Goal: Task Accomplishment & Management: Manage account settings

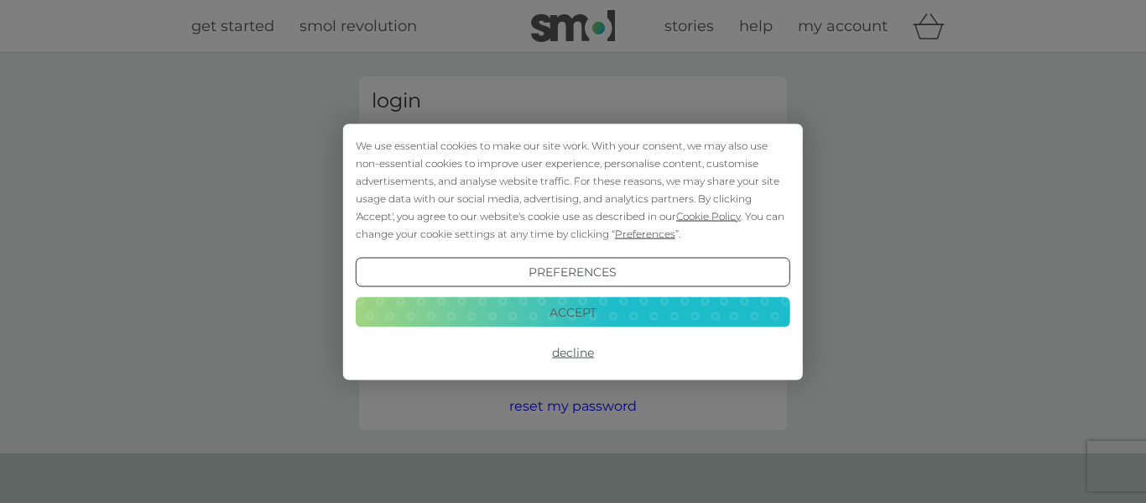
click at [580, 355] on button "Decline" at bounding box center [573, 352] width 435 height 30
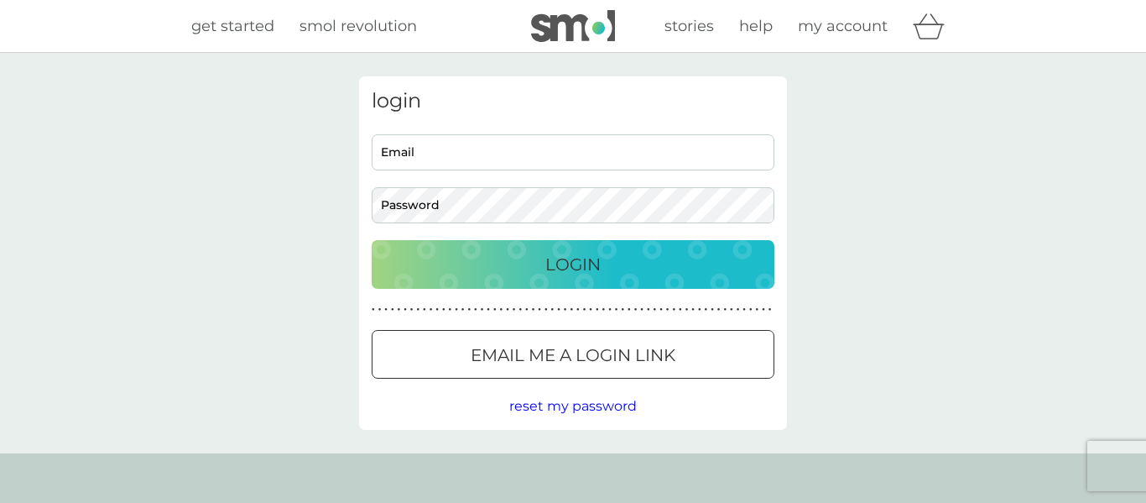
click at [428, 162] on input "Email" at bounding box center [573, 152] width 403 height 36
type input "[EMAIL_ADDRESS][DOMAIN_NAME]"
click at [372, 240] on button "Login" at bounding box center [573, 264] width 403 height 49
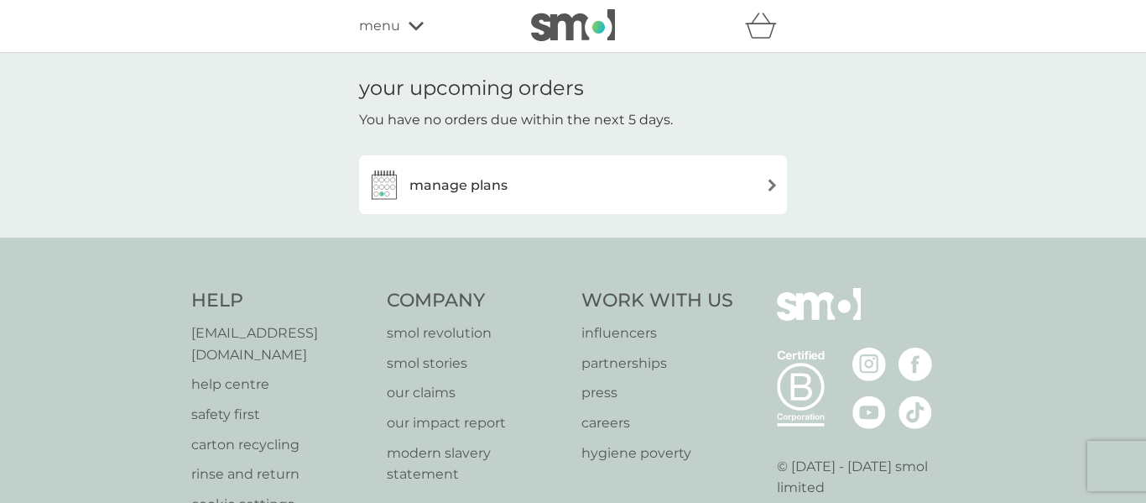
click at [738, 186] on div "manage plans" at bounding box center [573, 185] width 411 height 34
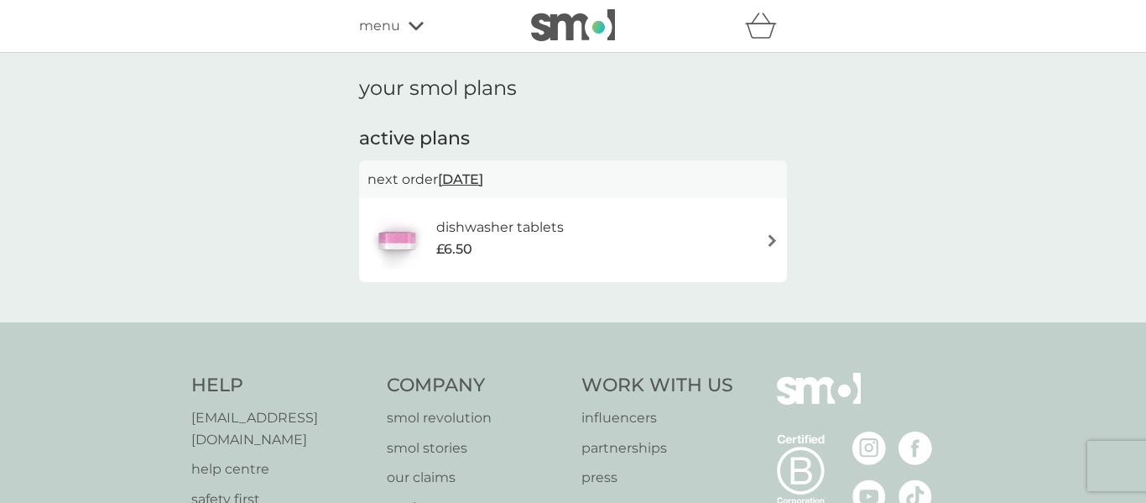
click at [552, 219] on h6 "dishwasher tablets" at bounding box center [500, 228] width 128 height 22
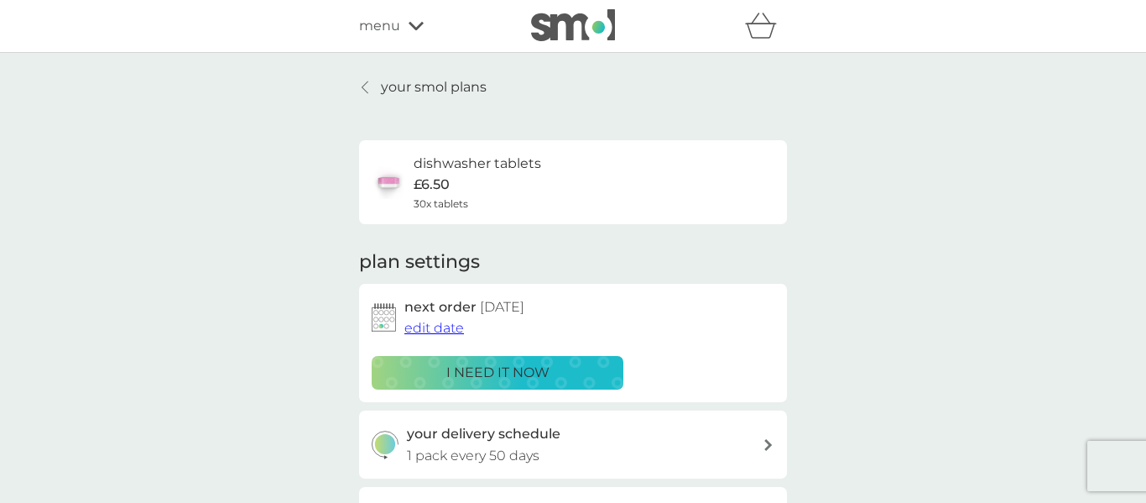
click at [580, 366] on div "i need it now" at bounding box center [498, 373] width 230 height 22
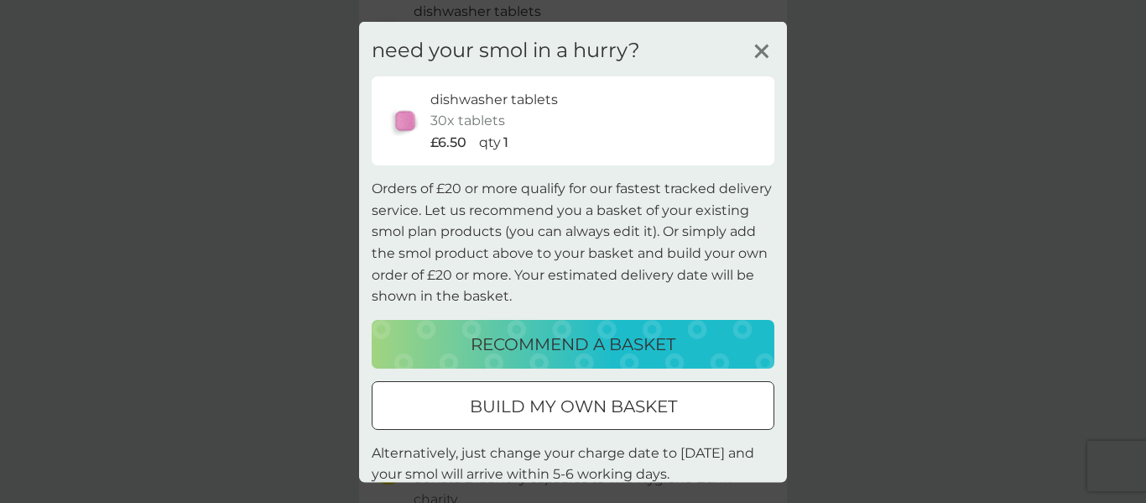
scroll to position [153, 0]
click at [760, 58] on icon at bounding box center [761, 50] width 25 height 25
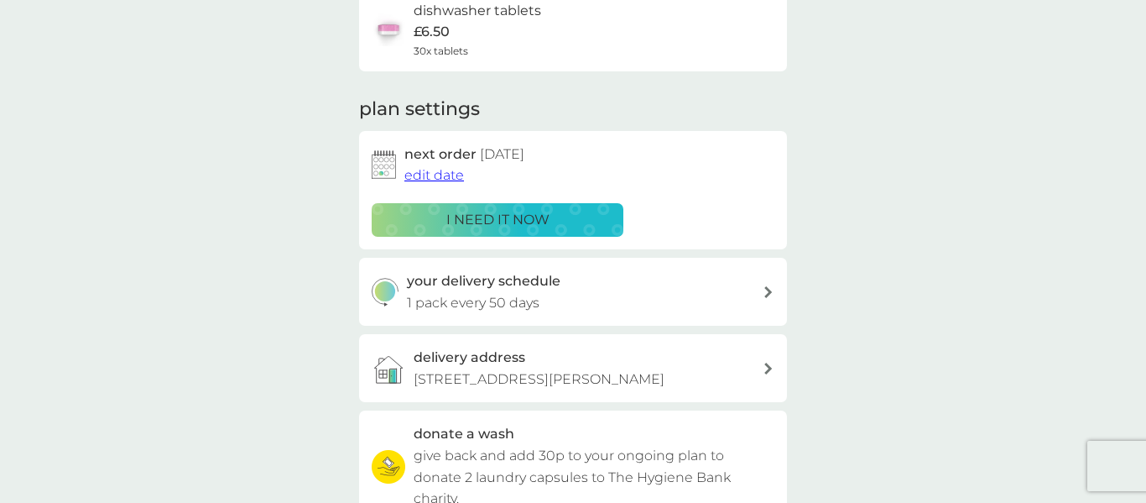
click at [456, 174] on span "edit date" at bounding box center [434, 175] width 60 height 16
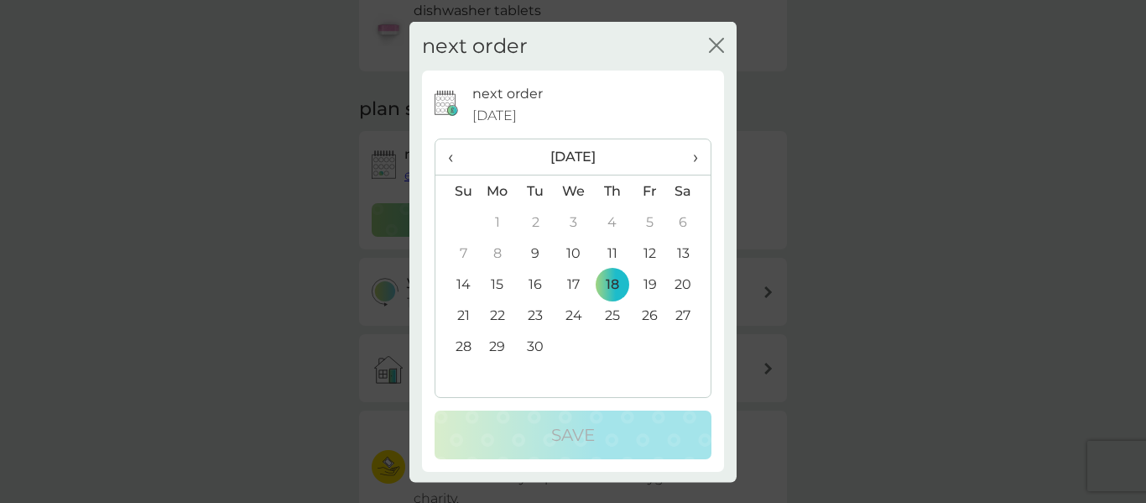
click at [536, 251] on td "9" at bounding box center [536, 252] width 38 height 31
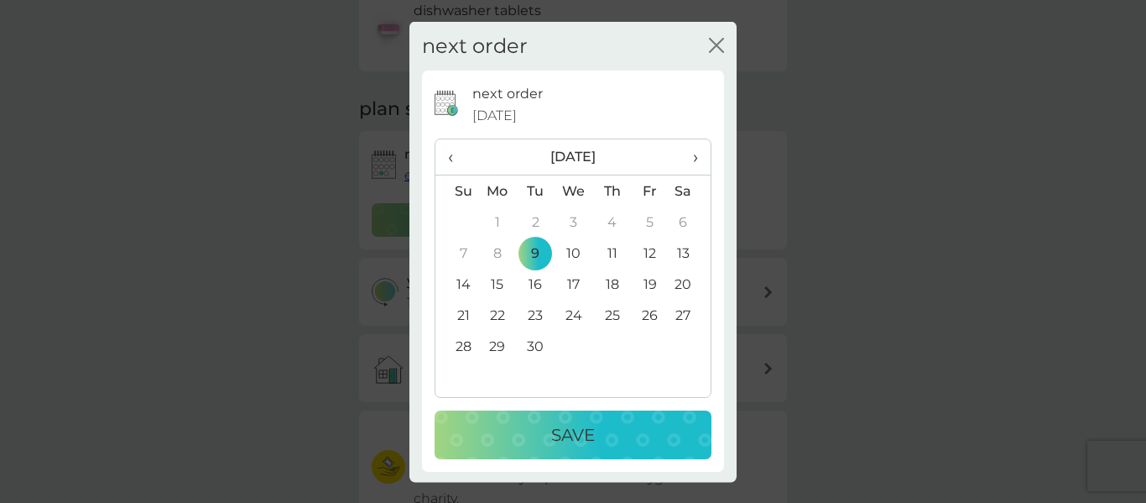
click at [557, 436] on p "Save" at bounding box center [573, 434] width 44 height 27
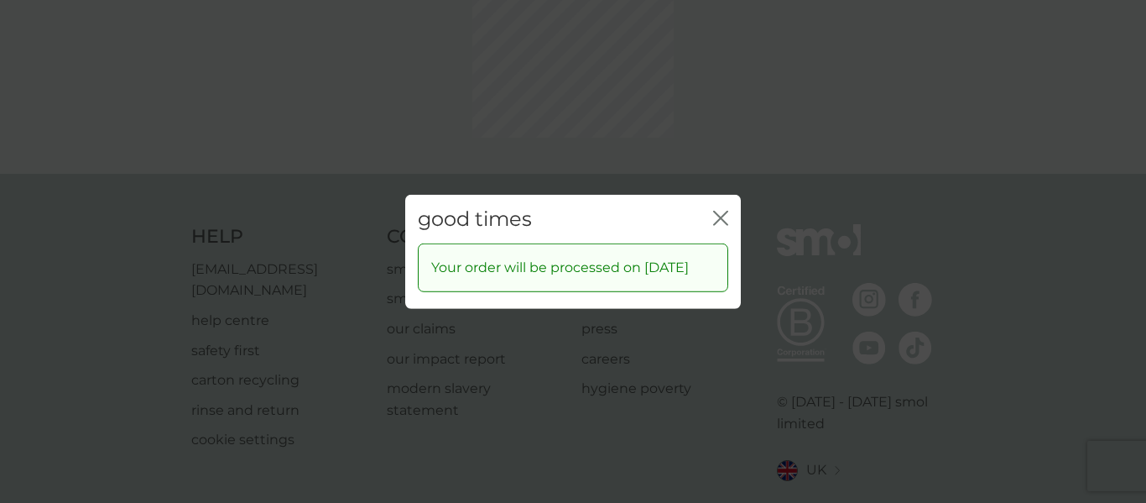
click at [718, 141] on div "good times close Your order will be processed on 9 Sep 2025" at bounding box center [573, 251] width 1146 height 503
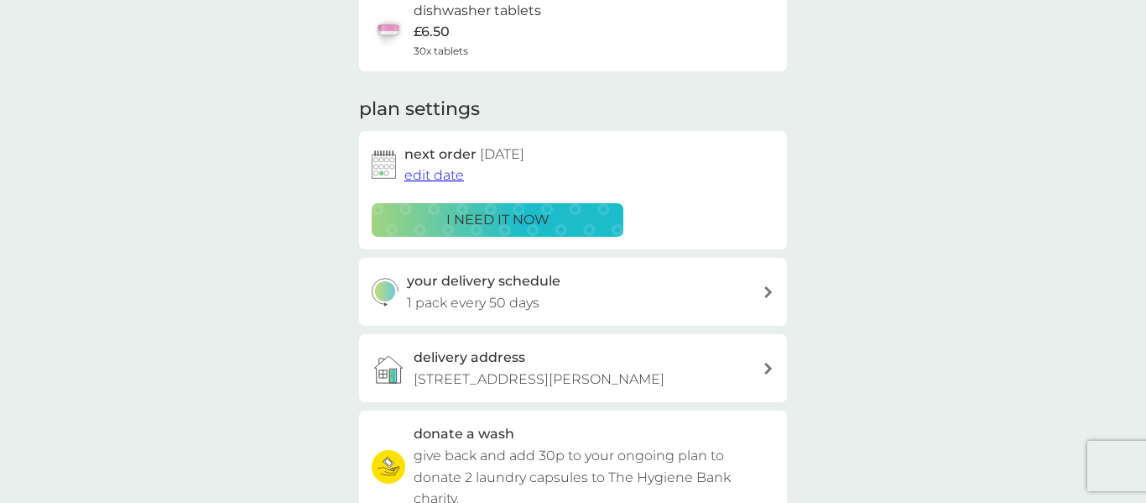
click at [759, 294] on div "your delivery schedule 1 pack every 50 days" at bounding box center [585, 291] width 357 height 43
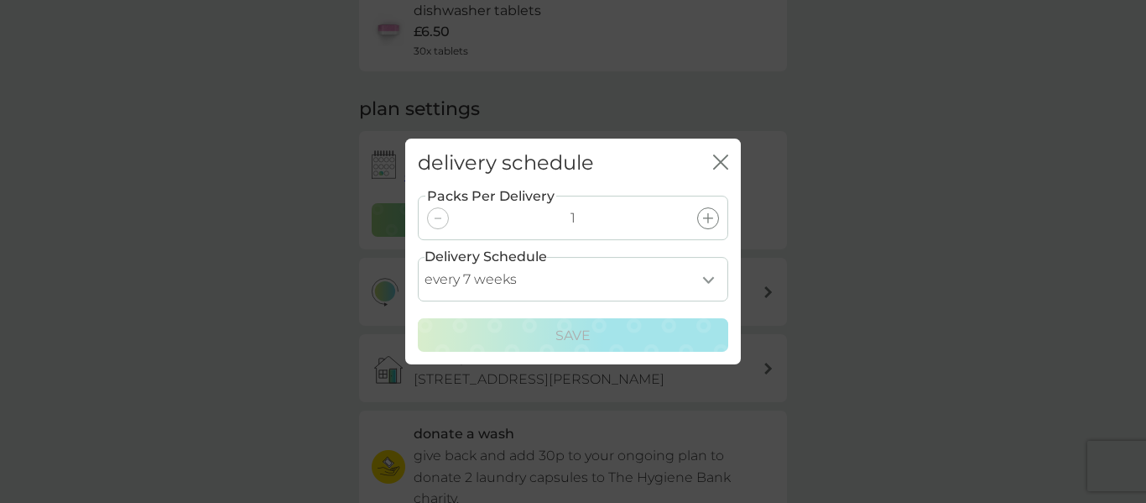
click at [708, 275] on select "every 1 week every 2 weeks every 3 weeks every 4 weeks every 5 weeks every 6 we…" at bounding box center [573, 279] width 311 height 44
select select "28"
click at [418, 257] on select "every 1 week every 2 weeks every 3 weeks every 4 weeks every 5 weeks every 6 we…" at bounding box center [573, 279] width 311 height 44
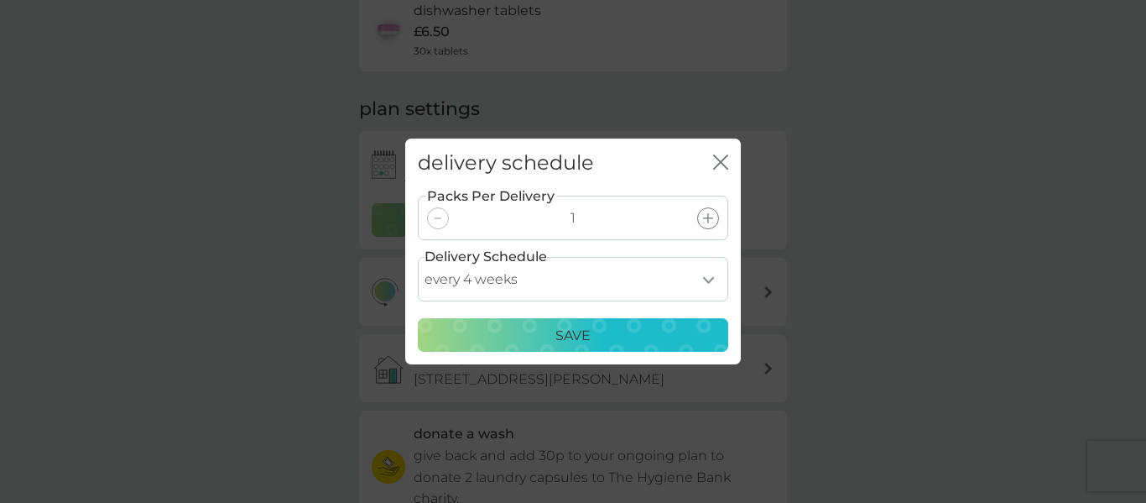
click at [595, 332] on div "Save" at bounding box center [573, 336] width 289 height 22
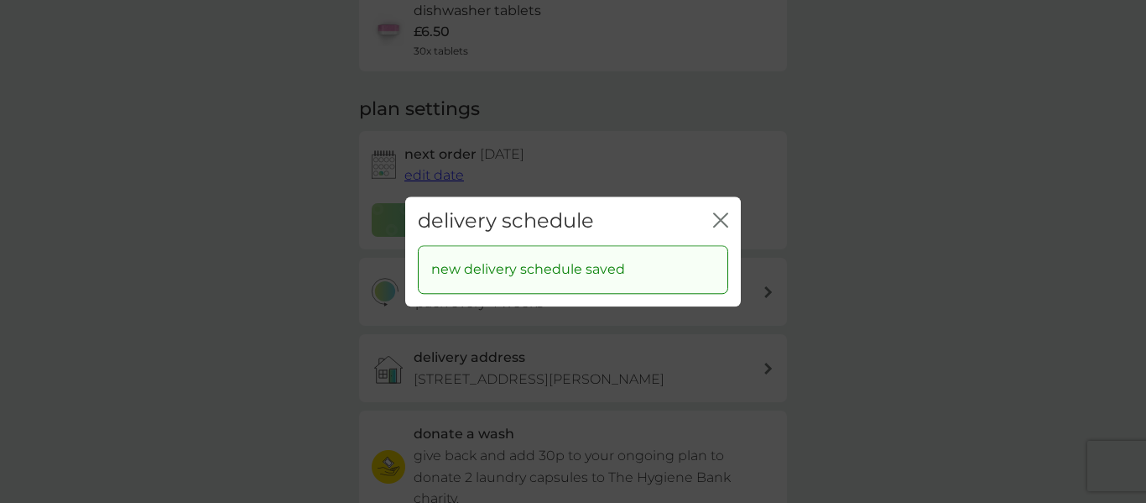
click at [727, 222] on icon "close" at bounding box center [720, 219] width 15 height 15
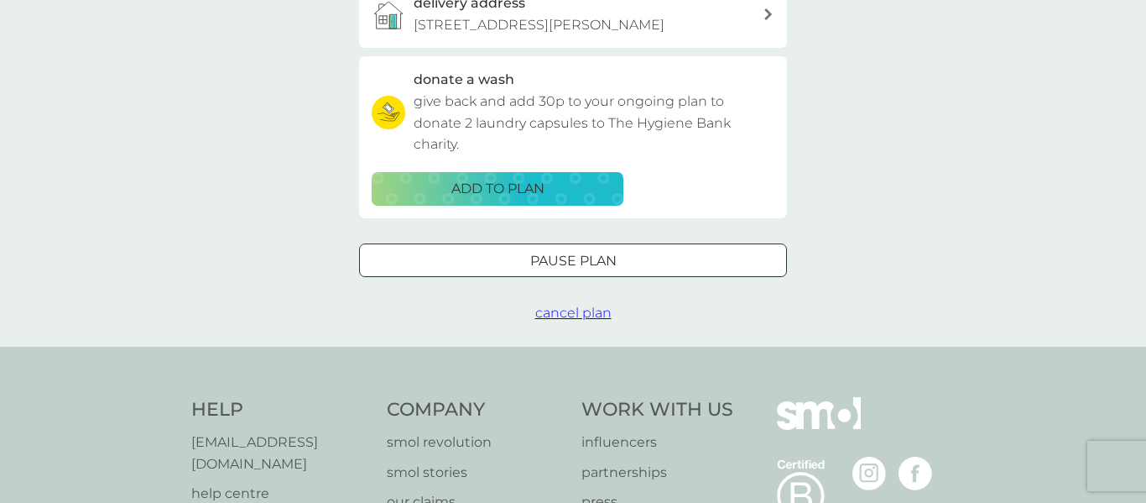
scroll to position [0, 0]
